Goal: Information Seeking & Learning: Find specific page/section

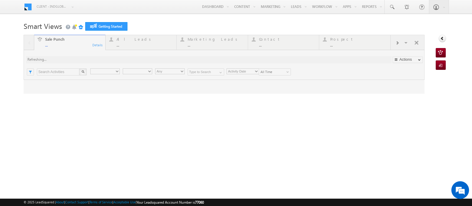
type input "Any Owner"
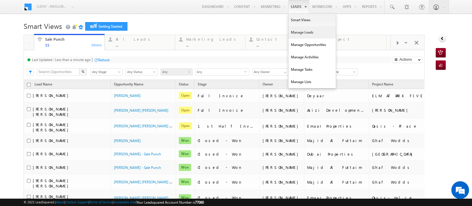
click at [288, 32] on link "Manage Leads" at bounding box center [311, 32] width 47 height 12
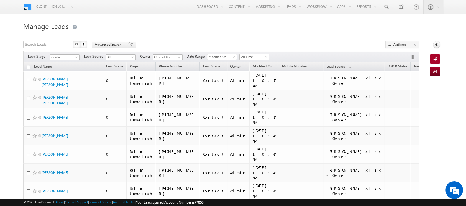
click at [103, 46] on span "Advanced Search" at bounding box center [109, 44] width 29 height 5
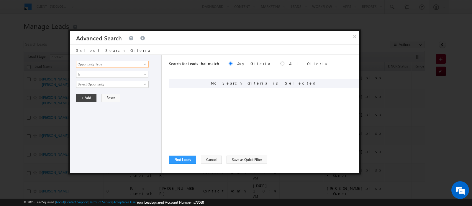
click at [121, 63] on input "Opportunity Type" at bounding box center [112, 64] width 73 height 7
click at [90, 83] on link "Lead Source" at bounding box center [112, 82] width 73 height 7
type input "Lead Source"
click at [90, 83] on span "None Selected" at bounding box center [109, 84] width 67 height 6
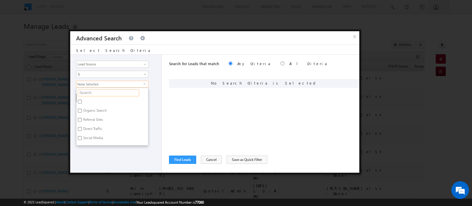
click at [92, 94] on input "text" at bounding box center [108, 92] width 61 height 7
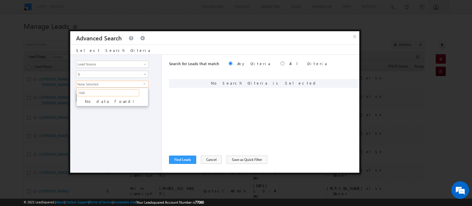
type input "ba"
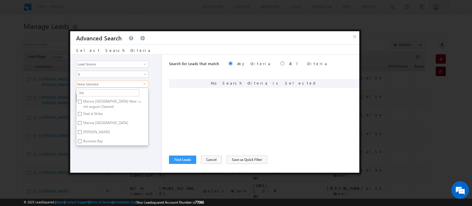
type input "bay"
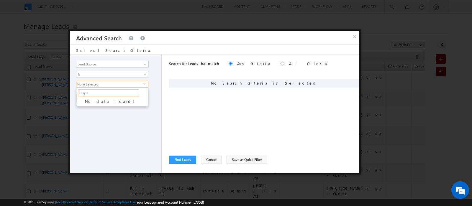
click at [105, 90] on input "bayu" at bounding box center [108, 92] width 61 height 7
type input "bayut"
click at [208, 156] on button "Cancel" at bounding box center [211, 160] width 21 height 8
